Goal: Information Seeking & Learning: Learn about a topic

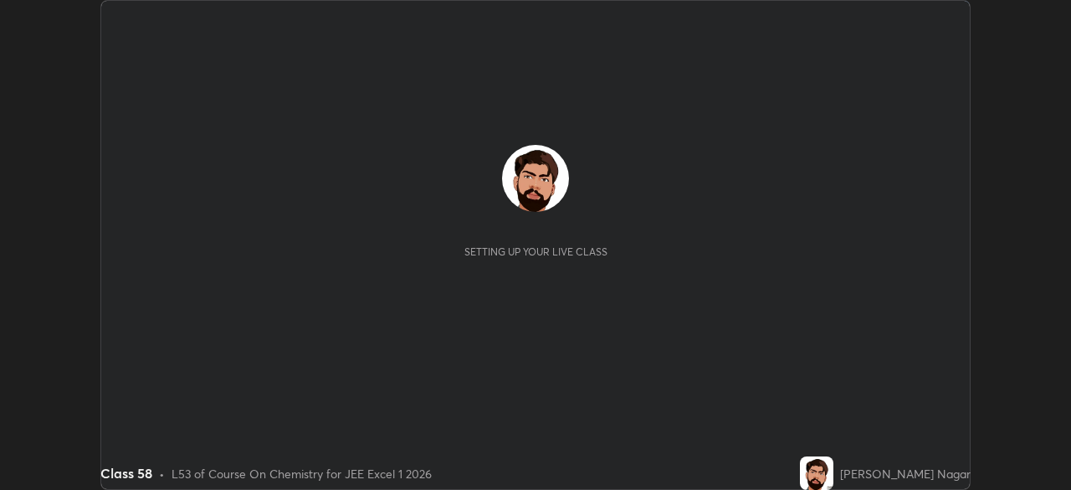
scroll to position [490, 1070]
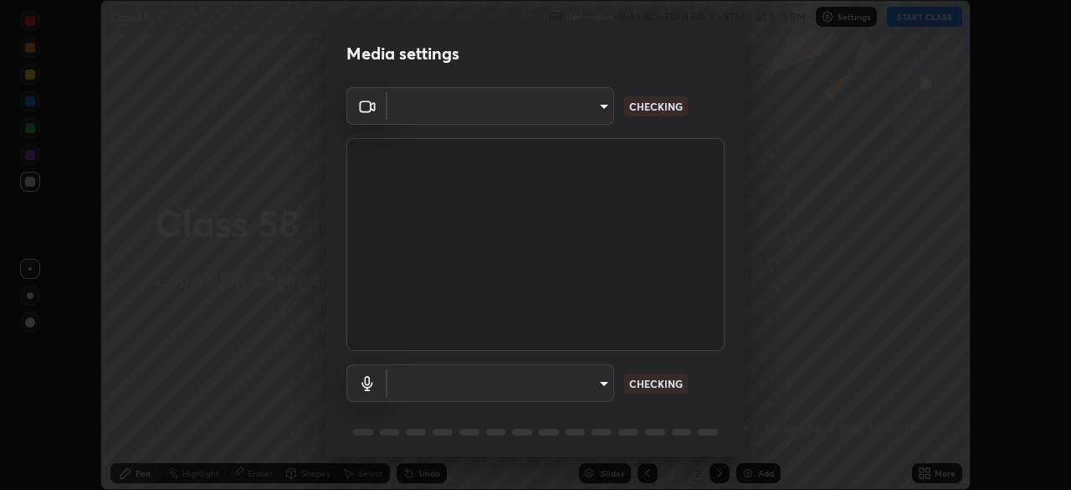
type input "134d1b19bf6860d587459906a7679876aeb3e381516b9be6bb745b9f97a347e3"
type input "communications"
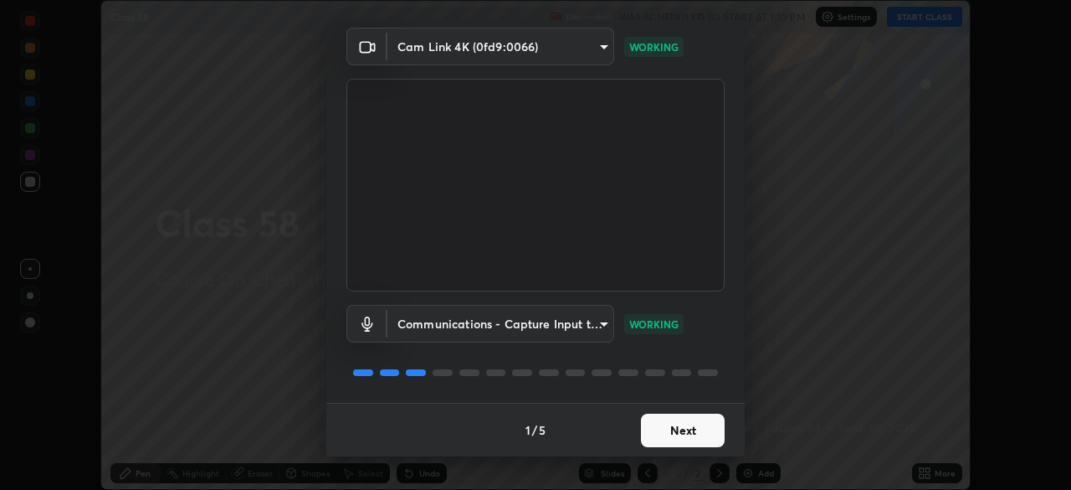
click at [700, 431] on button "Next" at bounding box center [683, 429] width 84 height 33
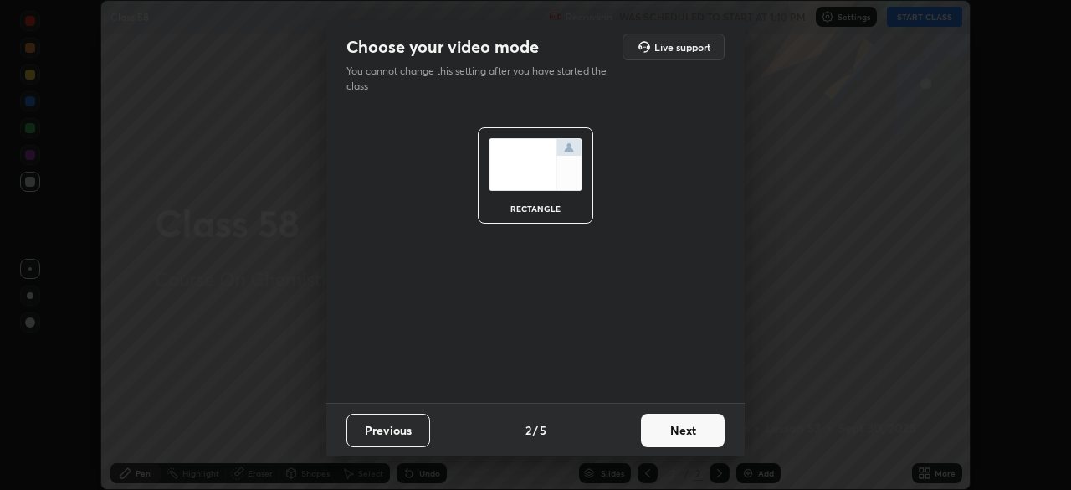
click at [702, 437] on button "Next" at bounding box center [683, 429] width 84 height 33
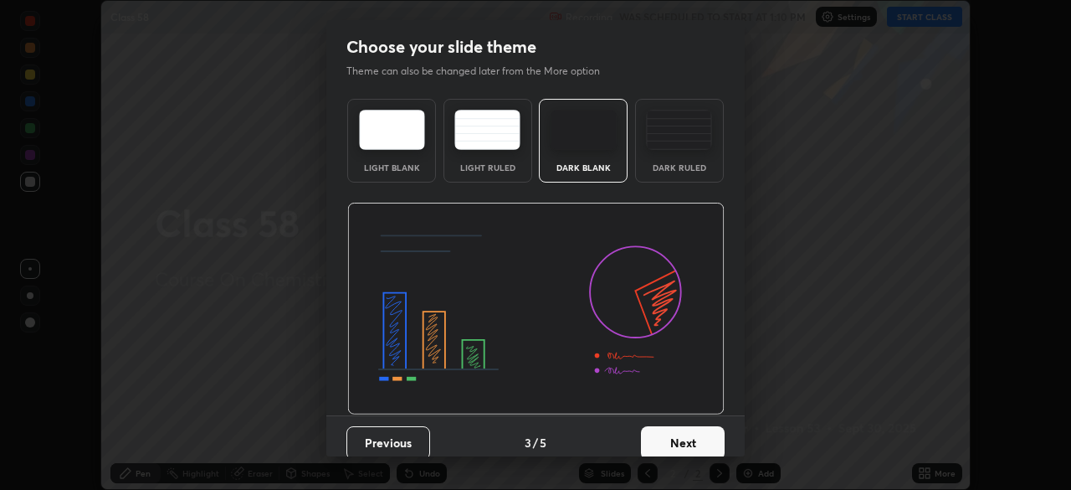
click at [702, 437] on button "Next" at bounding box center [683, 442] width 84 height 33
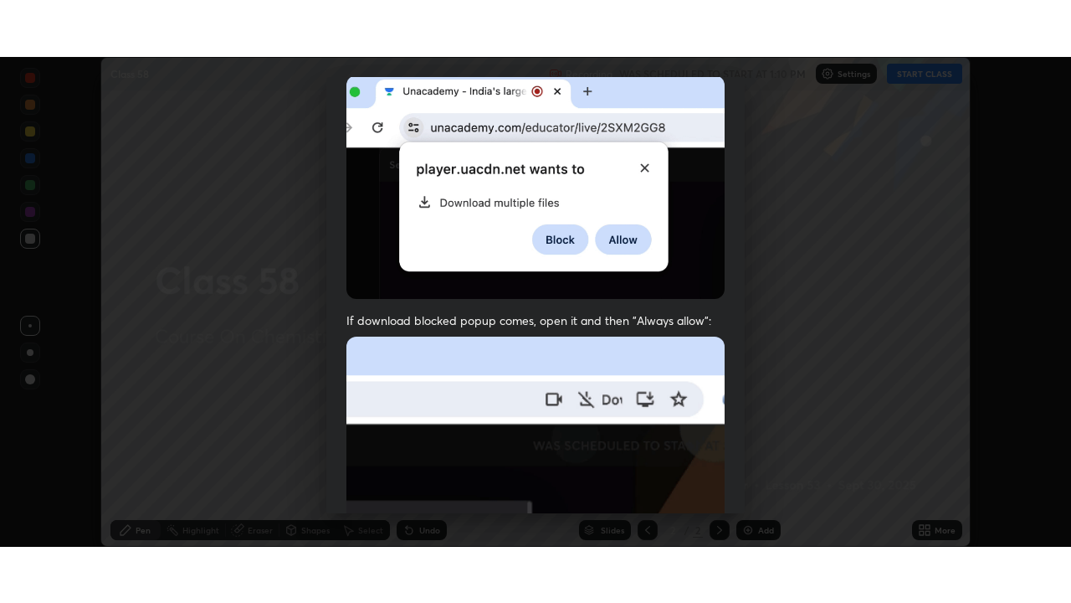
scroll to position [401, 0]
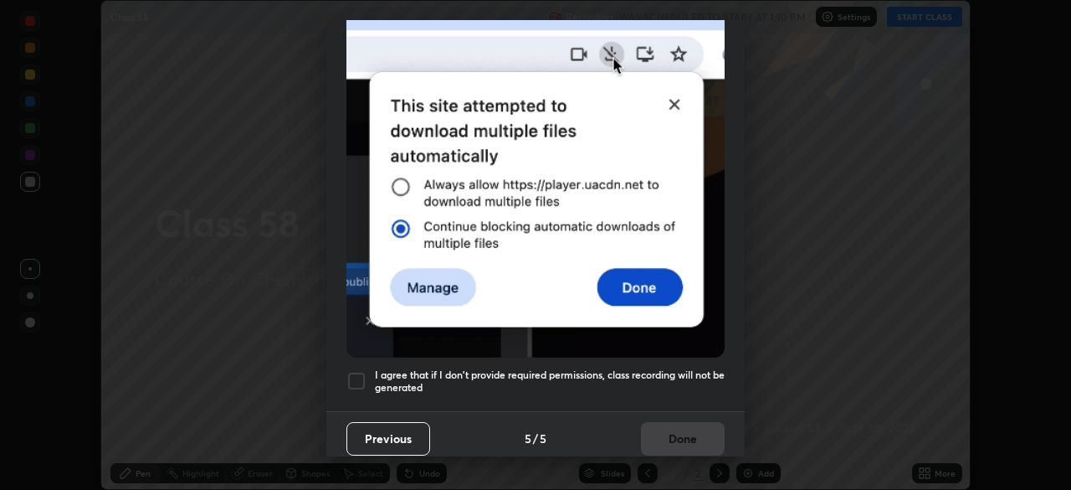
click at [685, 383] on h5 "I agree that if I don't provide required permissions, class recording will not …" at bounding box center [550, 381] width 350 height 26
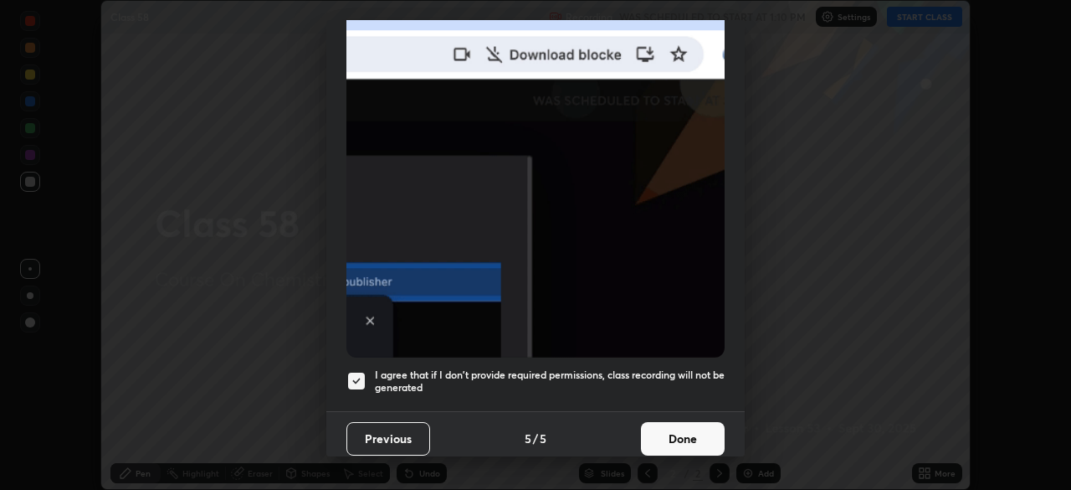
click at [686, 425] on button "Done" at bounding box center [683, 438] width 84 height 33
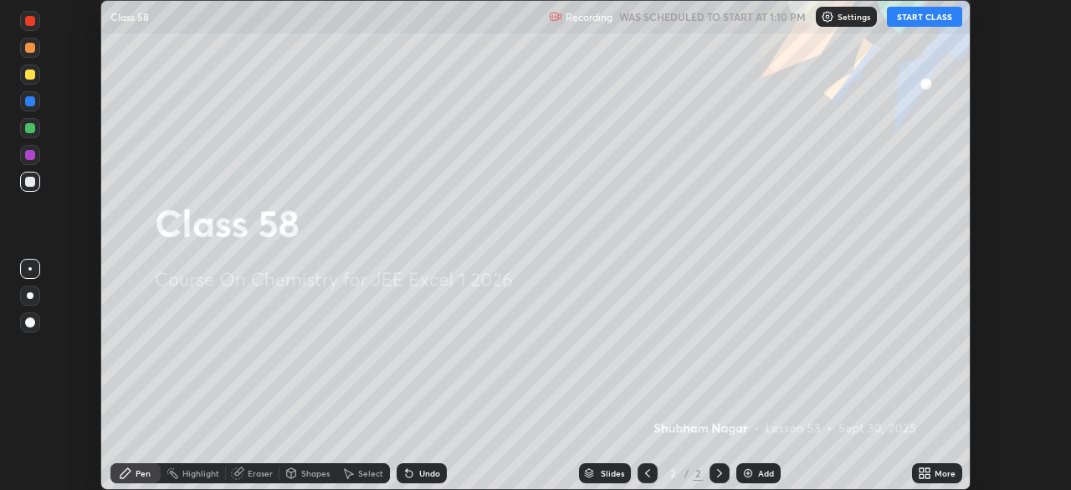
click at [927, 18] on button "START CLASS" at bounding box center [924, 17] width 75 height 20
click at [928, 475] on icon at bounding box center [928, 476] width 4 height 4
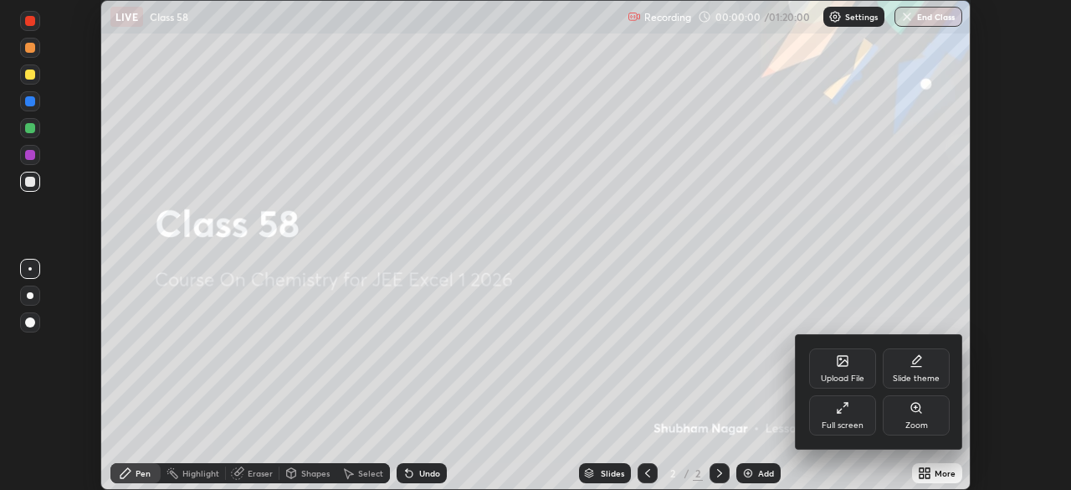
click at [825, 422] on div "Full screen" at bounding box center [843, 425] width 42 height 8
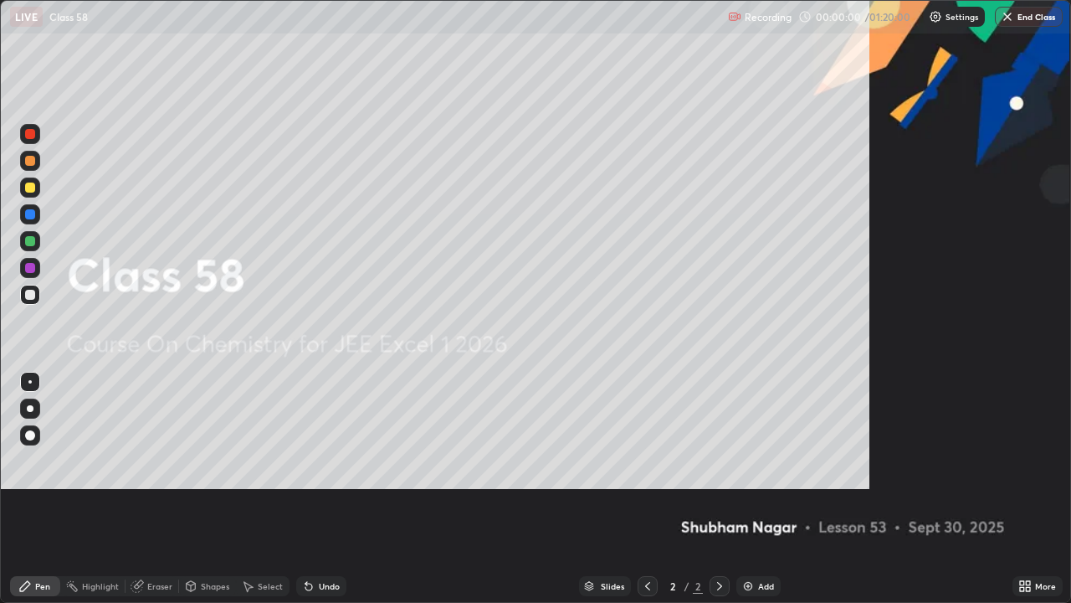
scroll to position [603, 1071]
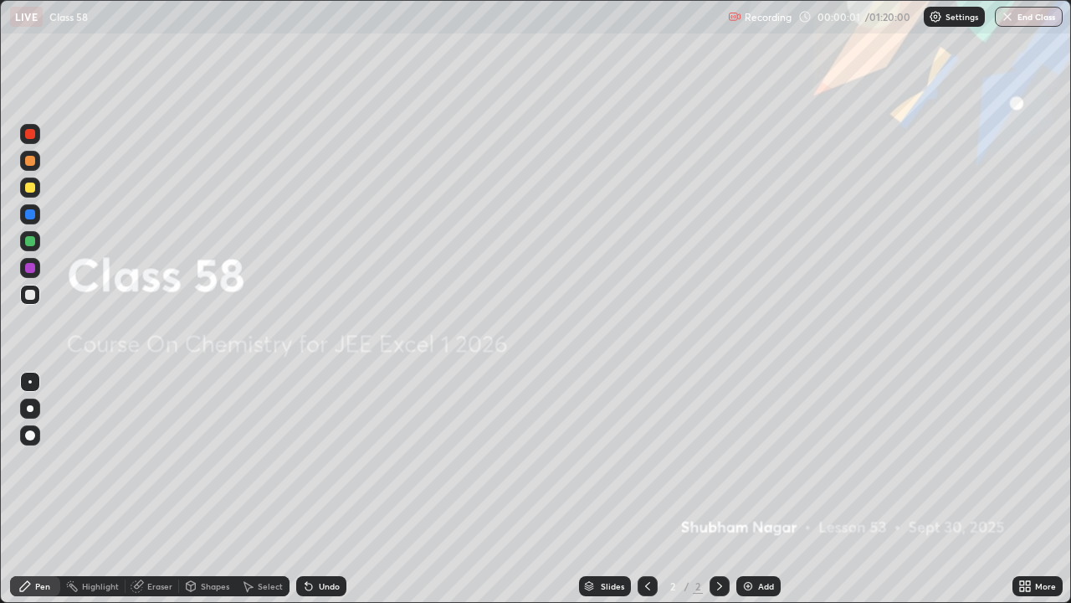
click at [755, 489] on div "Add" at bounding box center [758, 586] width 44 height 20
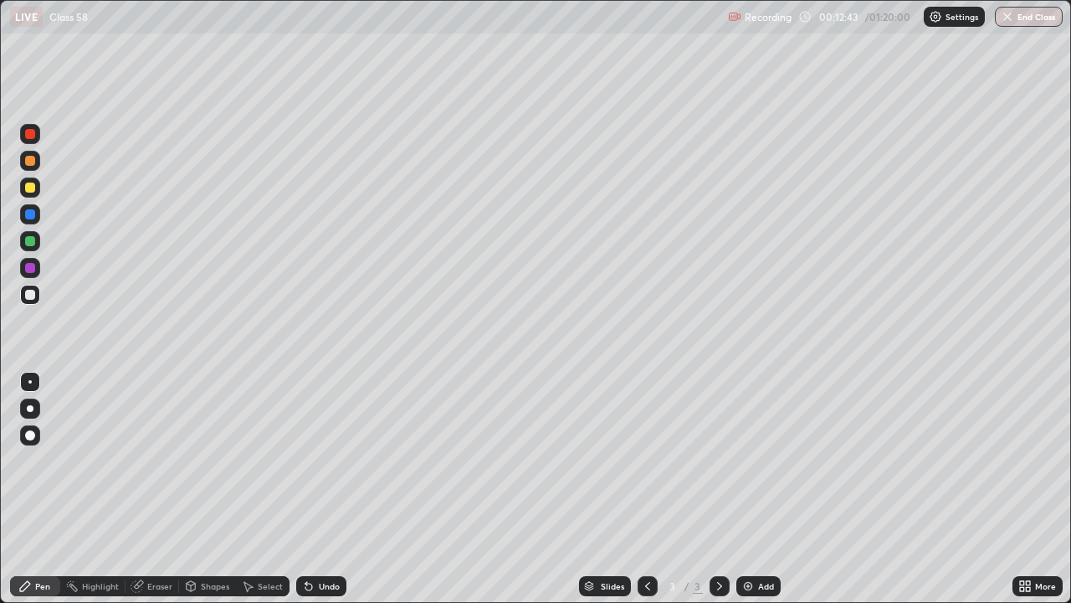
click at [26, 187] on div at bounding box center [30, 187] width 10 height 10
click at [311, 489] on icon at bounding box center [308, 585] width 13 height 13
click at [317, 489] on div "Undo" at bounding box center [318, 585] width 57 height 33
click at [33, 299] on div at bounding box center [30, 295] width 10 height 10
click at [28, 266] on div at bounding box center [30, 268] width 10 height 10
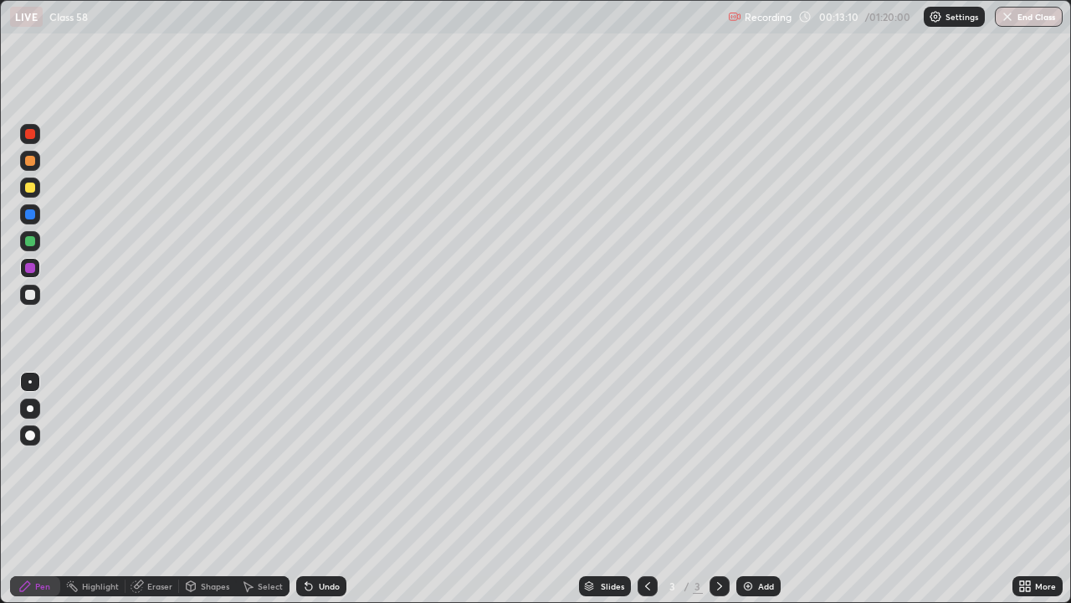
click at [32, 293] on div at bounding box center [30, 295] width 10 height 10
click at [33, 239] on div at bounding box center [30, 241] width 10 height 10
click at [723, 489] on icon at bounding box center [719, 585] width 13 height 13
click at [754, 489] on div "Add" at bounding box center [758, 586] width 44 height 20
click at [30, 187] on div at bounding box center [30, 187] width 10 height 10
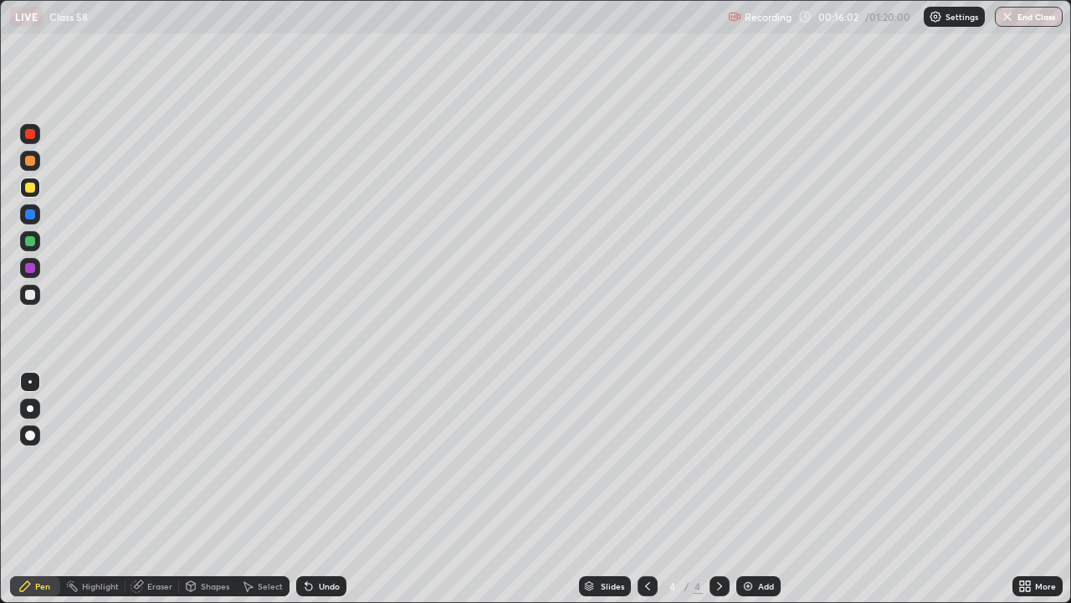
click at [29, 268] on div at bounding box center [30, 268] width 10 height 10
click at [305, 489] on icon at bounding box center [306, 583] width 2 height 2
click at [302, 489] on icon at bounding box center [308, 585] width 13 height 13
click at [299, 489] on div "Undo" at bounding box center [321, 586] width 50 height 20
click at [311, 489] on icon at bounding box center [308, 585] width 13 height 13
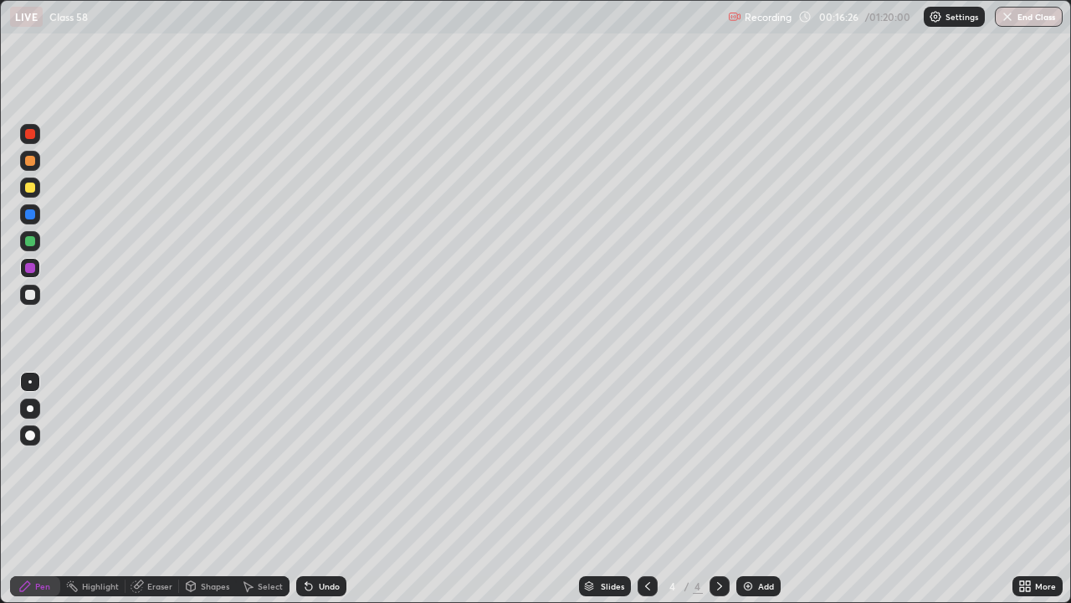
click at [30, 301] on div at bounding box center [30, 295] width 20 height 20
click at [719, 489] on icon at bounding box center [719, 585] width 13 height 13
click at [747, 489] on img at bounding box center [747, 585] width 13 height 13
click at [33, 186] on div at bounding box center [30, 187] width 10 height 10
click at [29, 297] on div at bounding box center [30, 295] width 10 height 10
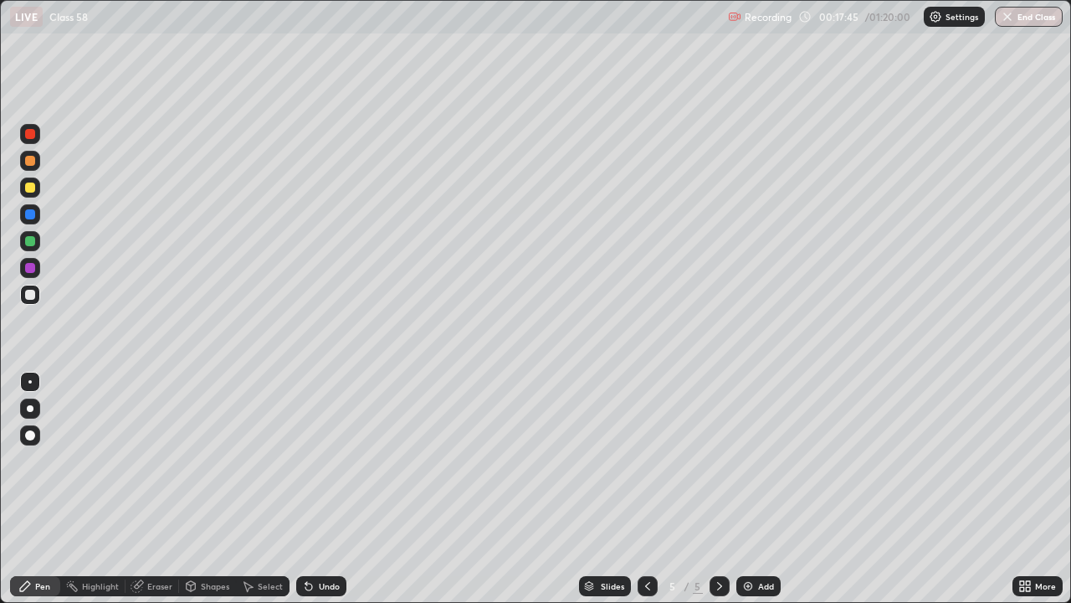
click at [306, 489] on icon at bounding box center [308, 586] width 7 height 7
click at [159, 489] on div "Eraser" at bounding box center [159, 586] width 25 height 8
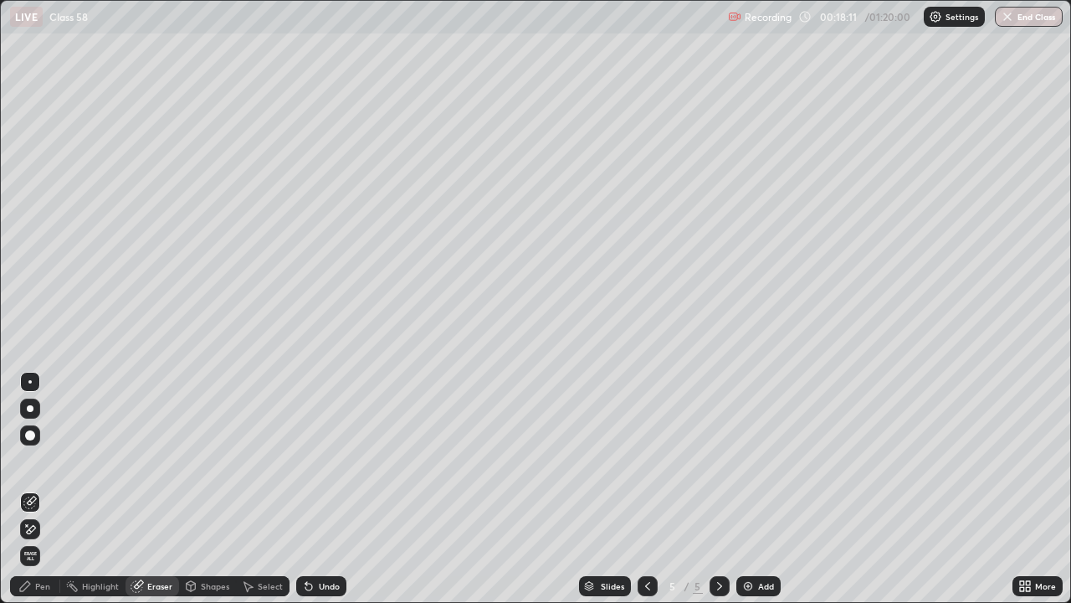
click at [40, 489] on div "Pen" at bounding box center [35, 585] width 50 height 33
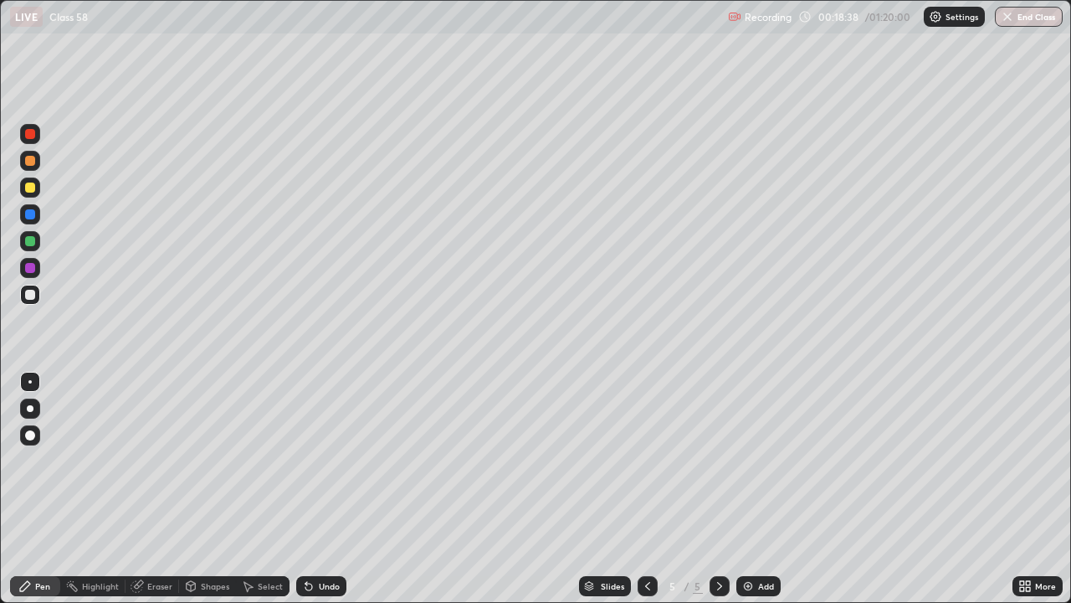
click at [760, 489] on div "Add" at bounding box center [766, 586] width 16 height 8
click at [30, 190] on div at bounding box center [30, 187] width 10 height 10
click at [641, 489] on div at bounding box center [648, 585] width 20 height 33
click at [714, 489] on div at bounding box center [720, 586] width 20 height 20
click at [31, 293] on div at bounding box center [30, 295] width 10 height 10
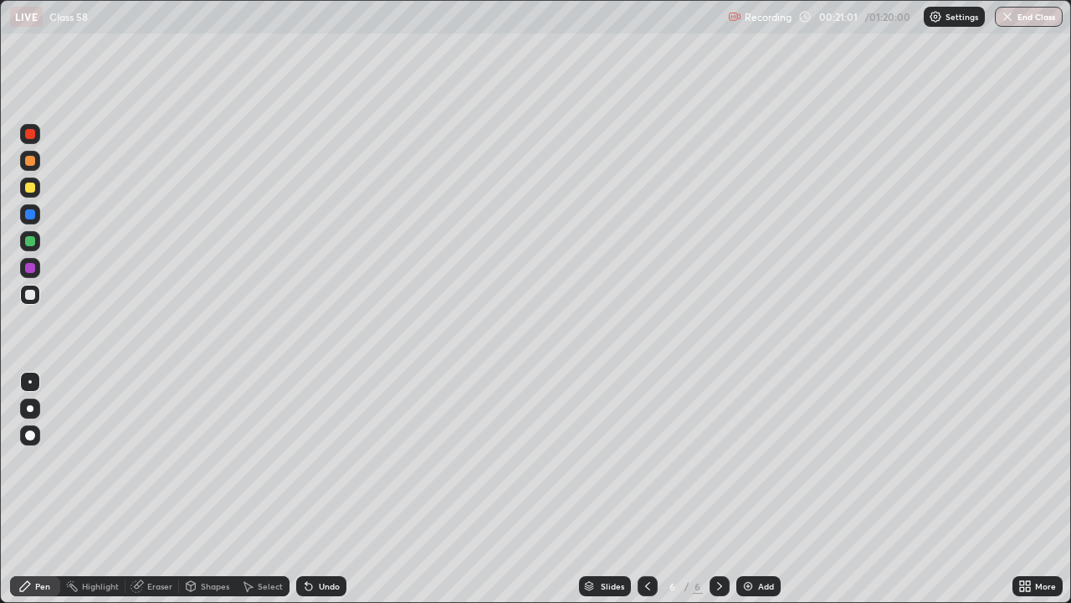
click at [302, 489] on icon at bounding box center [308, 585] width 13 height 13
click at [305, 489] on icon at bounding box center [308, 585] width 13 height 13
click at [306, 489] on icon at bounding box center [308, 585] width 13 height 13
click at [307, 489] on div "Undo" at bounding box center [318, 585] width 57 height 33
click at [639, 489] on div at bounding box center [648, 586] width 20 height 20
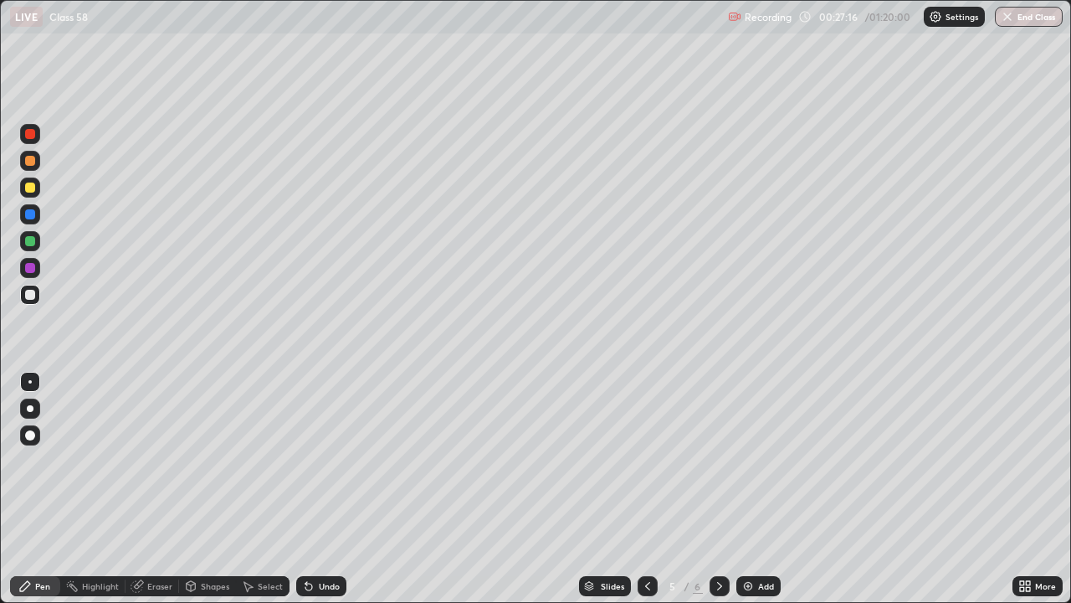
click at [652, 489] on icon at bounding box center [647, 585] width 13 height 13
click at [647, 489] on icon at bounding box center [647, 585] width 13 height 13
click at [725, 489] on div at bounding box center [720, 586] width 20 height 20
click at [868, 489] on div "Slides 4 / 6 Add" at bounding box center [679, 585] width 666 height 33
click at [865, 489] on div "Slides 4 / 6 Add" at bounding box center [679, 585] width 666 height 33
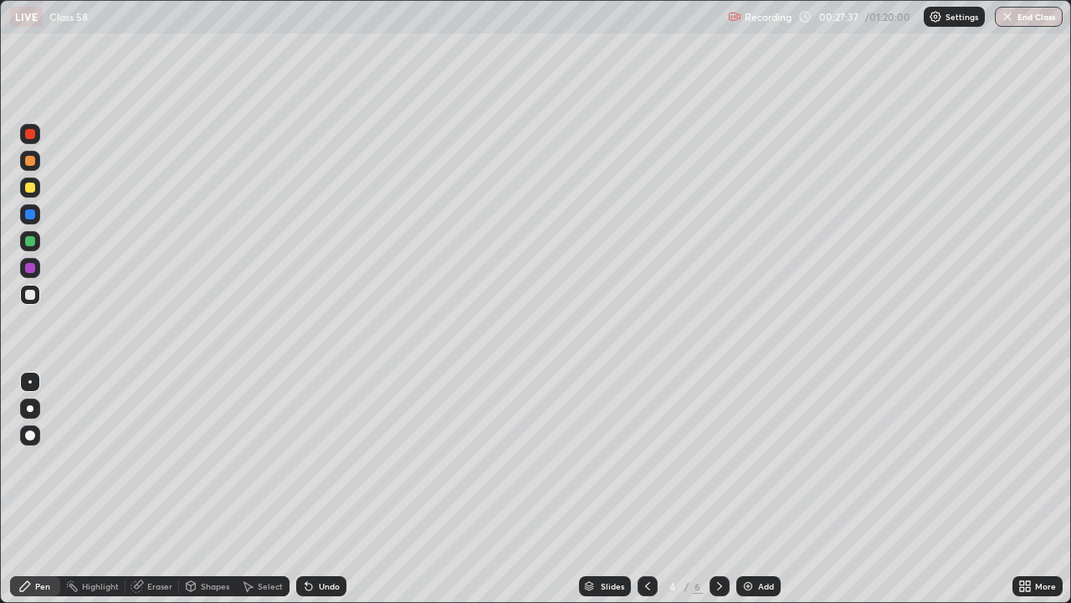
click at [844, 489] on div "Slides 4 / 6 Add" at bounding box center [679, 585] width 666 height 33
click at [718, 489] on icon at bounding box center [719, 585] width 13 height 13
click at [717, 489] on icon at bounding box center [719, 586] width 5 height 8
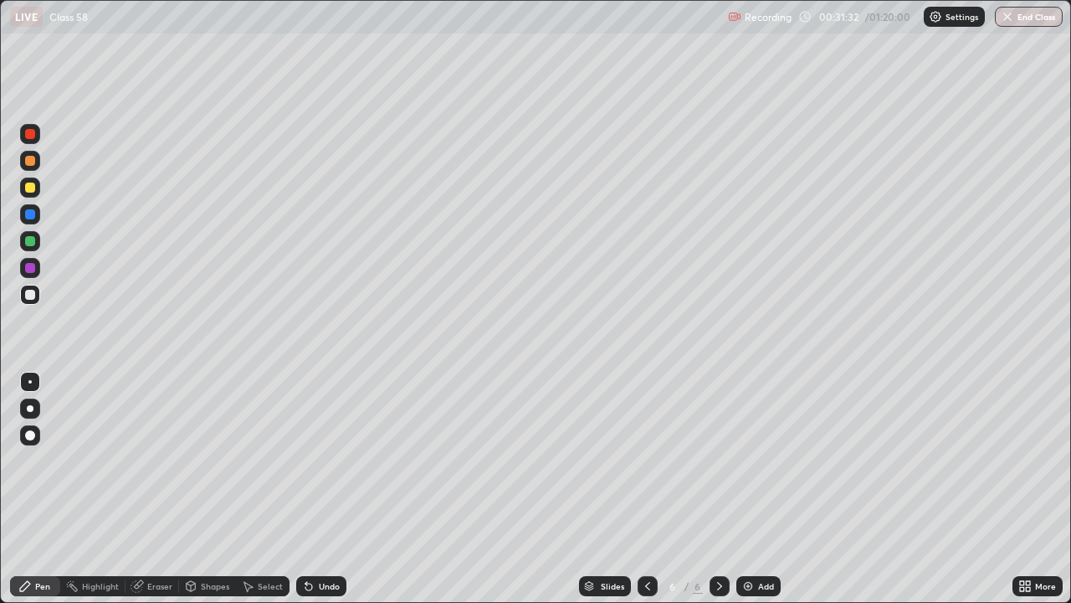
click at [745, 489] on img at bounding box center [747, 585] width 13 height 13
